Goal: Task Accomplishment & Management: Manage account settings

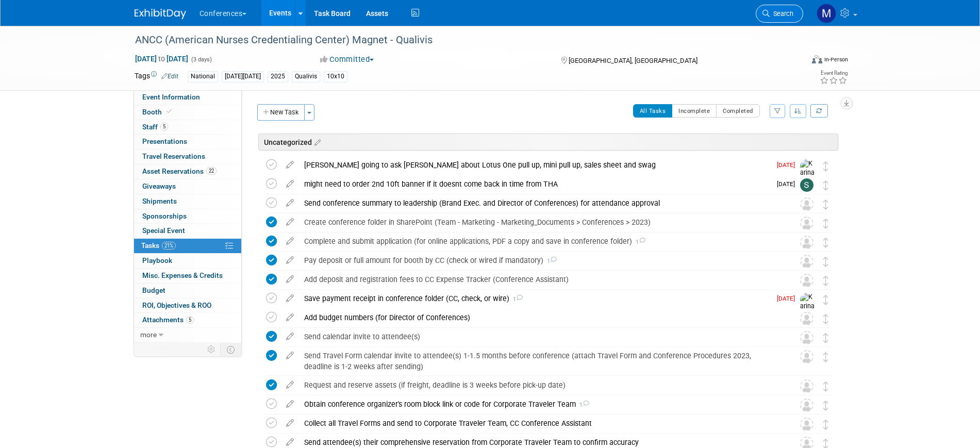
click at [794, 12] on link "Search" at bounding box center [779, 14] width 47 height 18
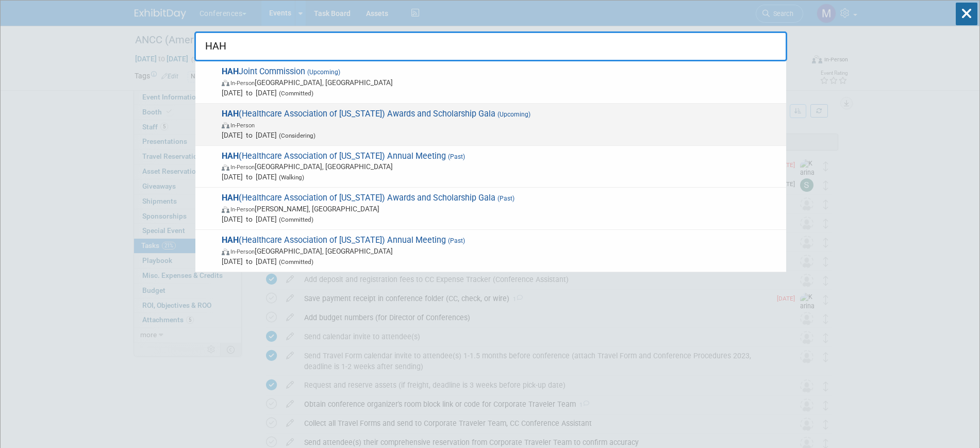
type input "HAH"
click at [517, 122] on span "In-Person" at bounding box center [501, 125] width 559 height 10
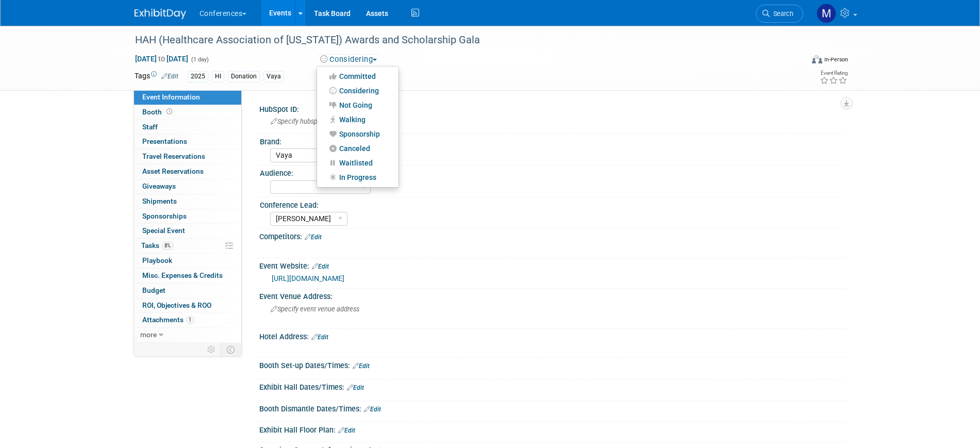
select select "Vaya"
select select "[PERSON_NAME]"
click at [374, 58] on button "Considering" at bounding box center [349, 59] width 64 height 11
click at [375, 133] on link "Sponsorship" at bounding box center [357, 134] width 81 height 14
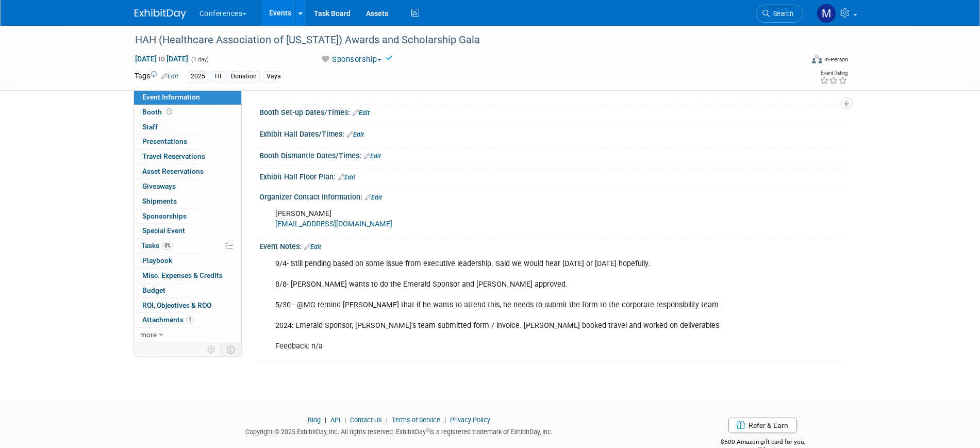
scroll to position [258, 0]
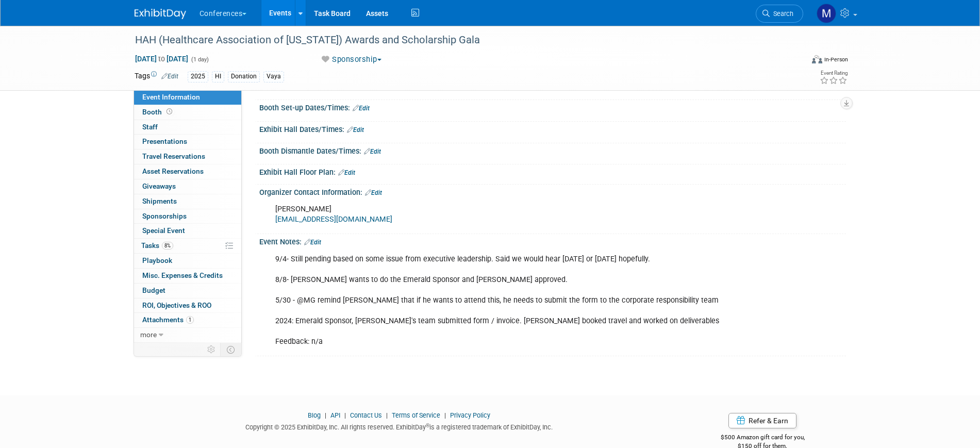
click at [320, 239] on link "Edit" at bounding box center [312, 242] width 17 height 7
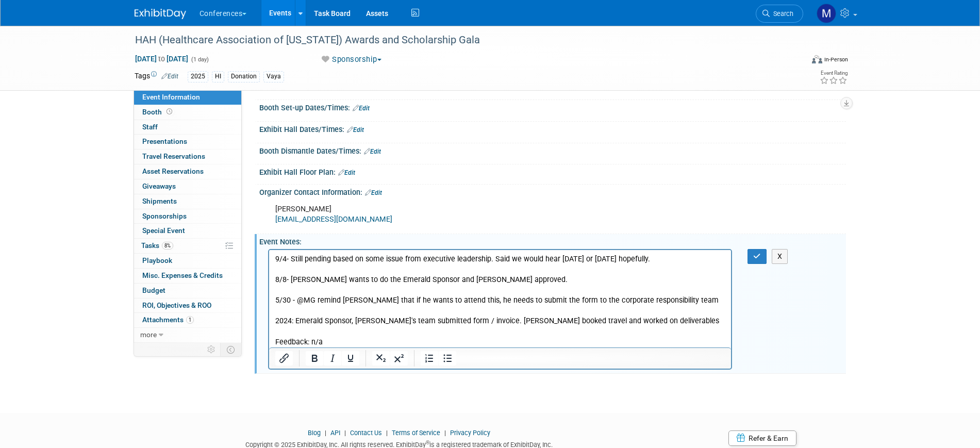
scroll to position [0, 0]
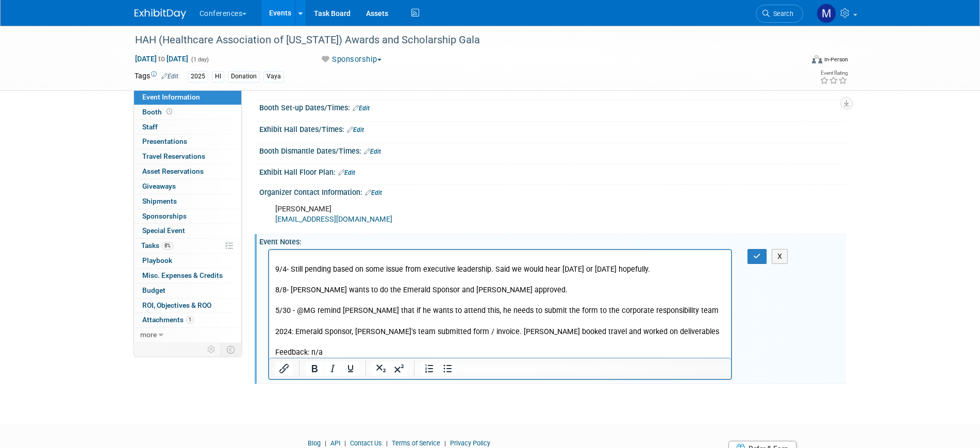
click at [292, 258] on p "Rich Text Area. Press ALT-0 for help." at bounding box center [500, 259] width 451 height 10
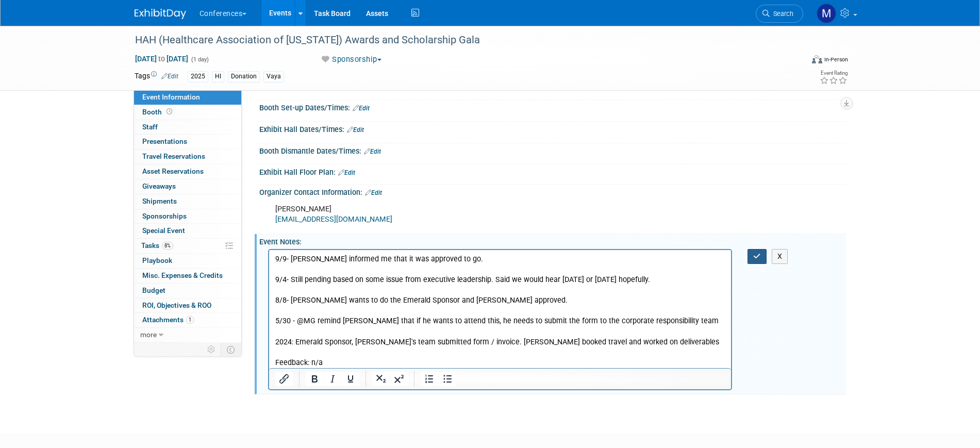
click at [755, 256] on icon "button" at bounding box center [757, 256] width 8 height 7
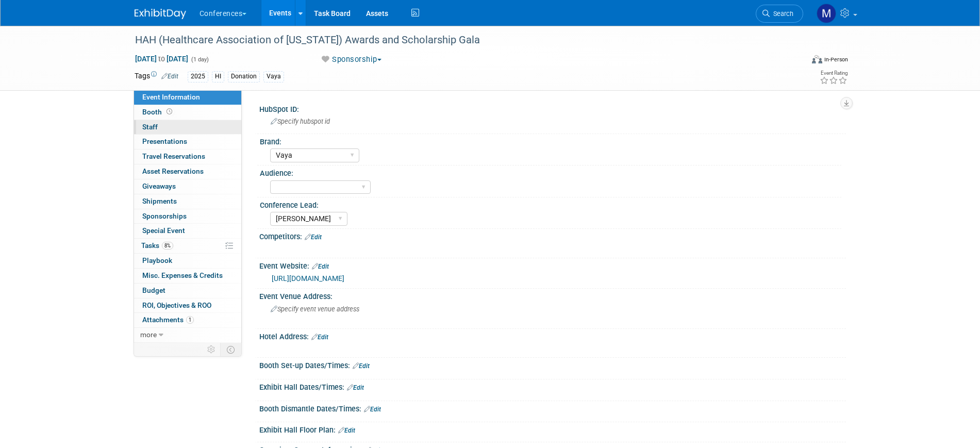
click at [186, 126] on link "0 Staff 0" at bounding box center [187, 127] width 107 height 14
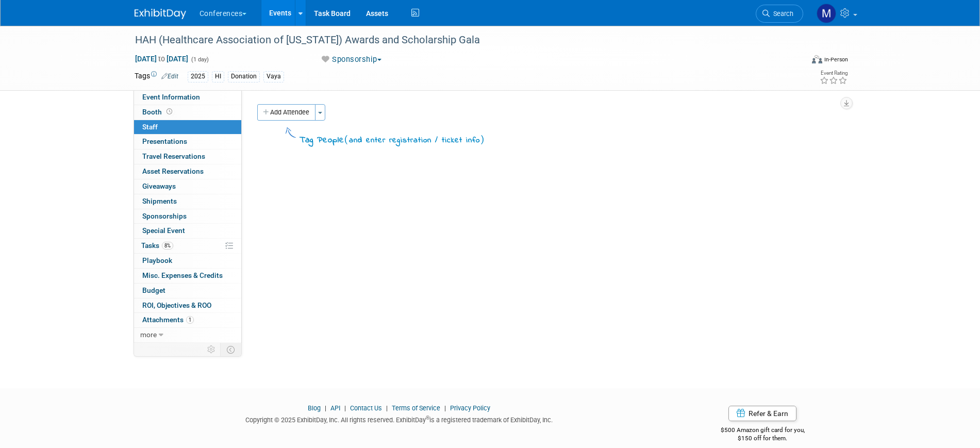
drag, startPoint x: 73, startPoint y: 161, endPoint x: 77, endPoint y: 211, distance: 50.1
click at [73, 161] on div "HAH (Healthcare Association of Hawaii) Awards and Scholarship Gala Oct 25, 2025…" at bounding box center [490, 198] width 980 height 344
